Goal: Check status

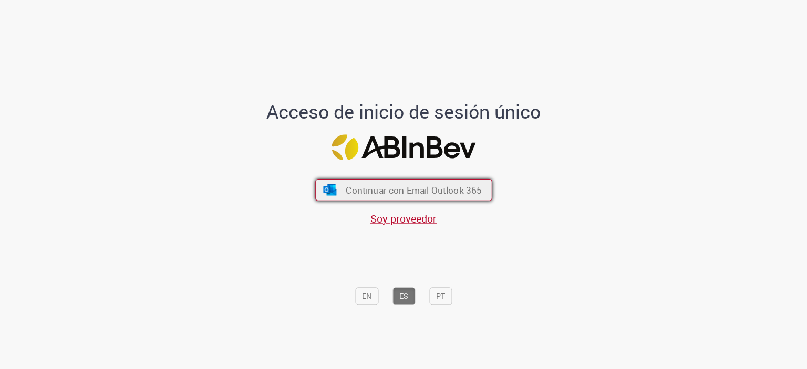
click at [427, 189] on span "Continuar con Email Outlook 365" at bounding box center [414, 190] width 136 height 12
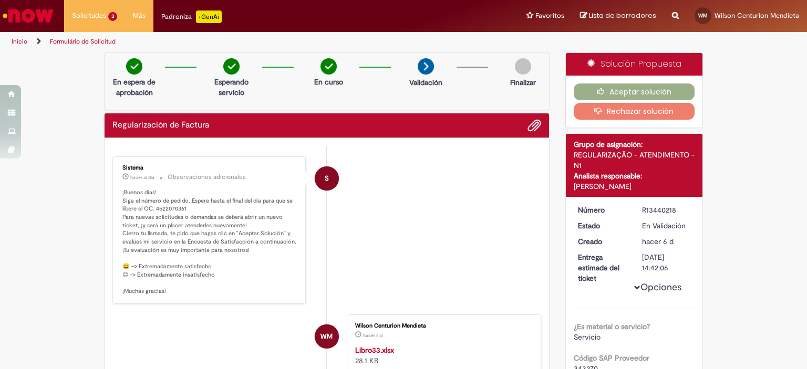
click at [174, 209] on p "¡Buenos días! Siga el número de pedido. Espere hasta el final del día para que …" at bounding box center [209, 242] width 175 height 107
drag, startPoint x: 183, startPoint y: 207, endPoint x: 172, endPoint y: 211, distance: 11.8
click at [161, 210] on p "¡Buenos días! Siga el número de pedido. Espere hasta el final del día para que …" at bounding box center [209, 242] width 175 height 107
click at [448, 258] on li "S Sistema hacer al día hacer al día Observaciones adicionales ¡Buenos días! Sig…" at bounding box center [326, 231] width 429 height 148
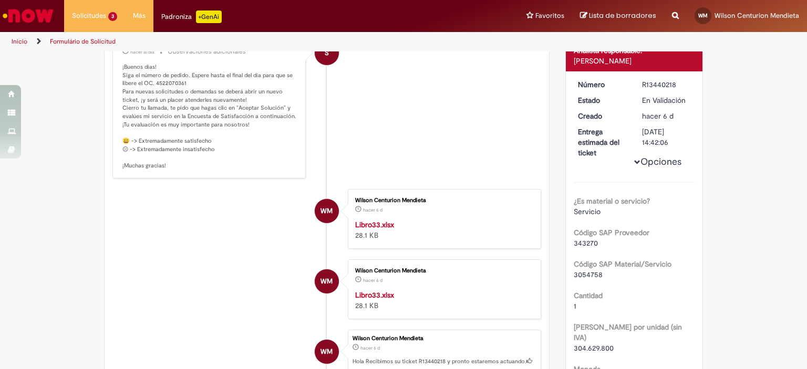
scroll to position [165, 0]
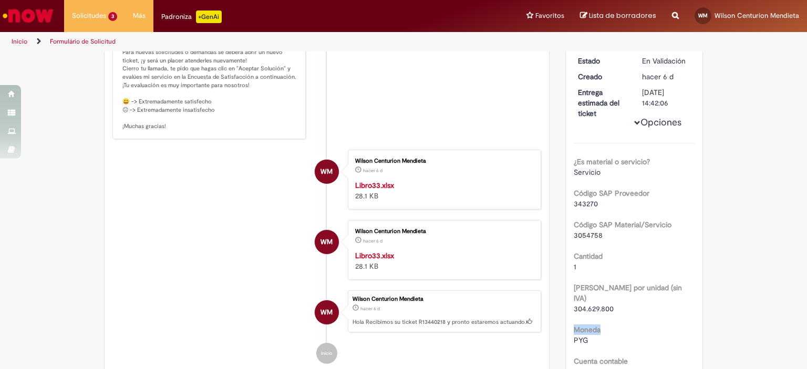
drag, startPoint x: 621, startPoint y: 313, endPoint x: 616, endPoint y: 298, distance: 15.8
click at [617, 300] on div "¿Es material o servicio? Servicio Código SAP Proveedor 343270 Código SAP Materi…" at bounding box center [634, 375] width 121 height 465
click at [611, 304] on div "304.629.800" at bounding box center [634, 309] width 121 height 11
